Goal: Task Accomplishment & Management: Use online tool/utility

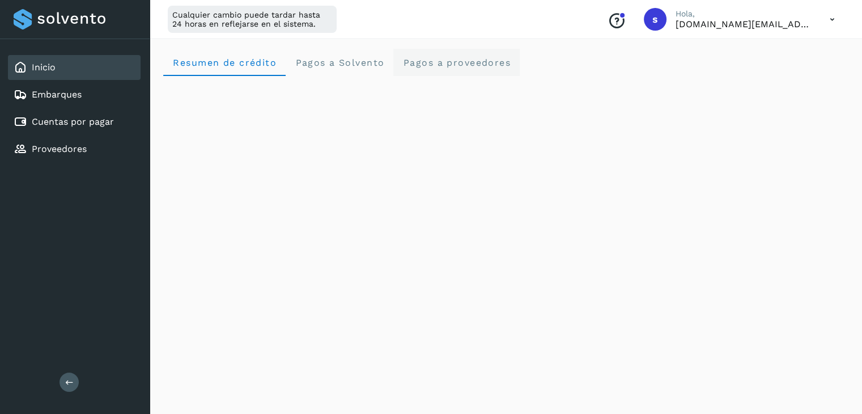
click at [447, 61] on span "Pagos a proveedores" at bounding box center [456, 62] width 108 height 11
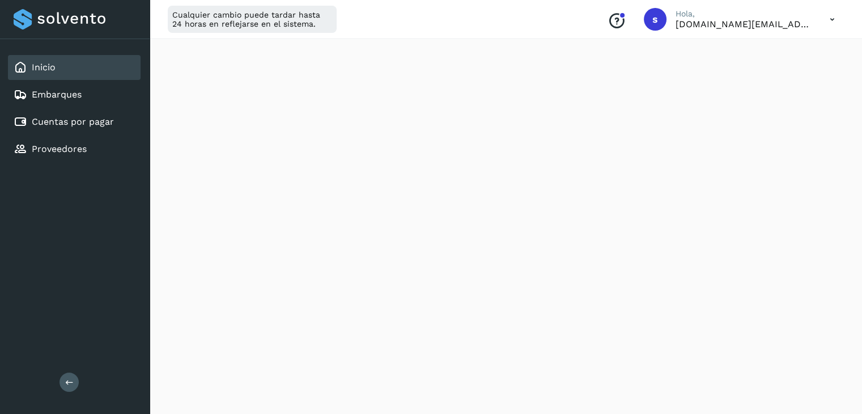
scroll to position [512, 0]
click at [813, 23] on div "Conoce nuestros beneficios s Hola, [DOMAIN_NAME][EMAIL_ADDRESS][DOMAIN_NAME]" at bounding box center [720, 19] width 245 height 26
click at [827, 20] on icon at bounding box center [832, 19] width 23 height 23
click at [59, 151] on link "Proveedores" at bounding box center [59, 148] width 55 height 11
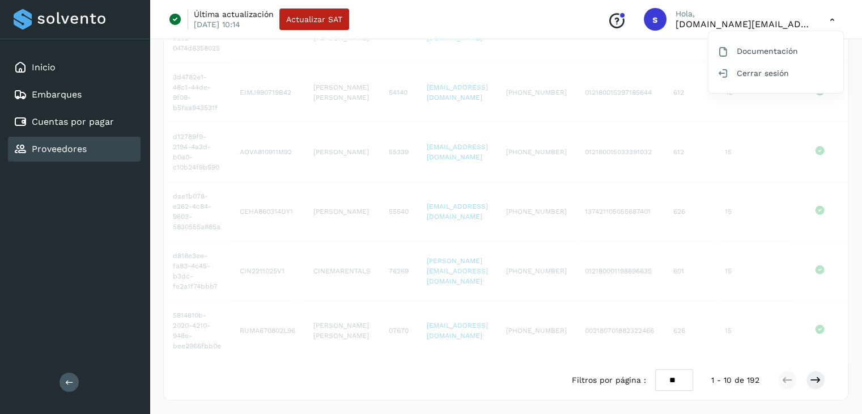
scroll to position [400, 0]
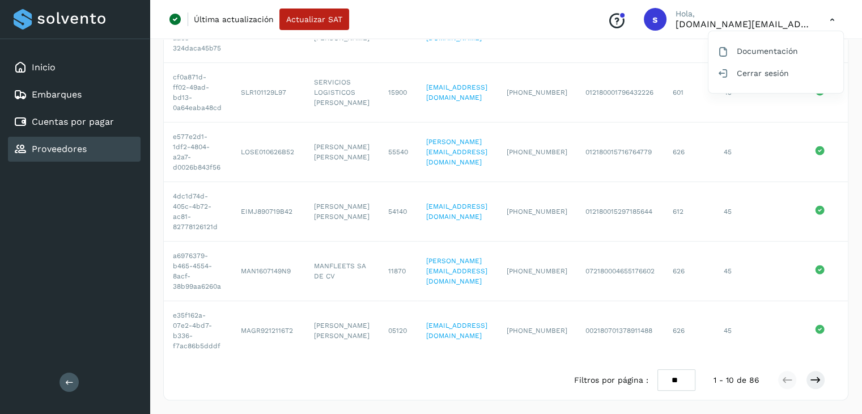
click at [762, 28] on div at bounding box center [431, 207] width 862 height 414
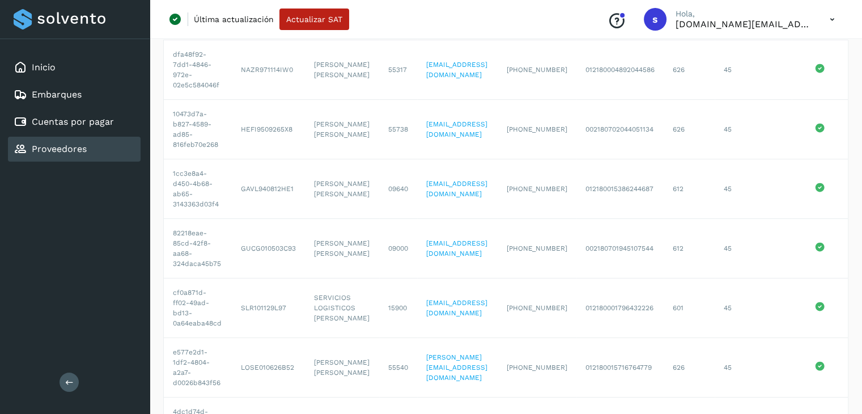
scroll to position [0, 0]
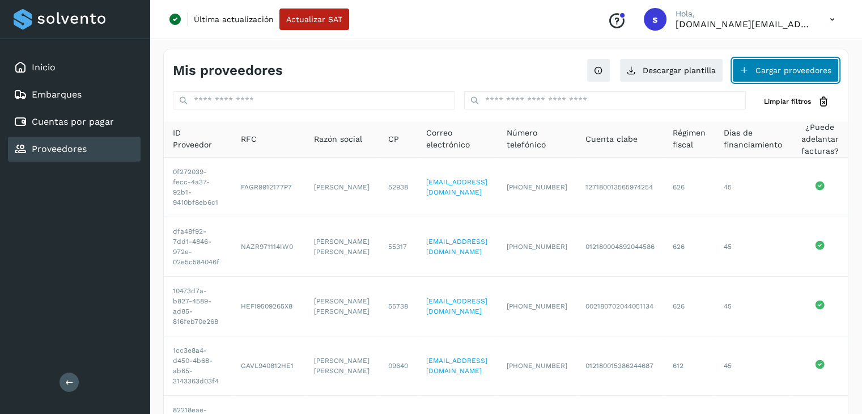
click at [757, 67] on button "Cargar proveedores" at bounding box center [785, 70] width 107 height 24
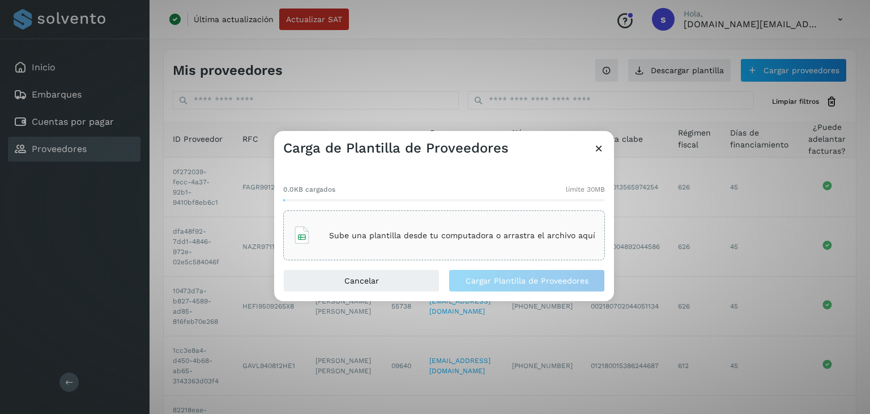
click at [396, 230] on div "Sube una plantilla desde tu computadora o arrastra el archivo aquí" at bounding box center [444, 235] width 303 height 31
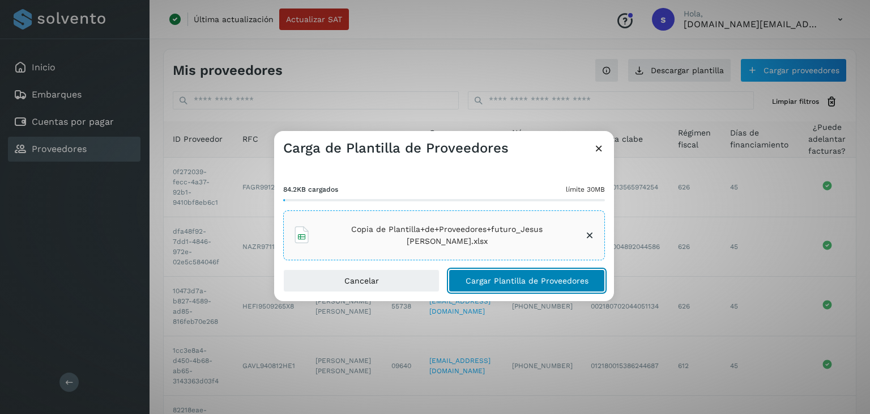
click at [500, 283] on span "Cargar Plantilla de Proveedores" at bounding box center [527, 281] width 123 height 8
